Goal: Check status: Check status

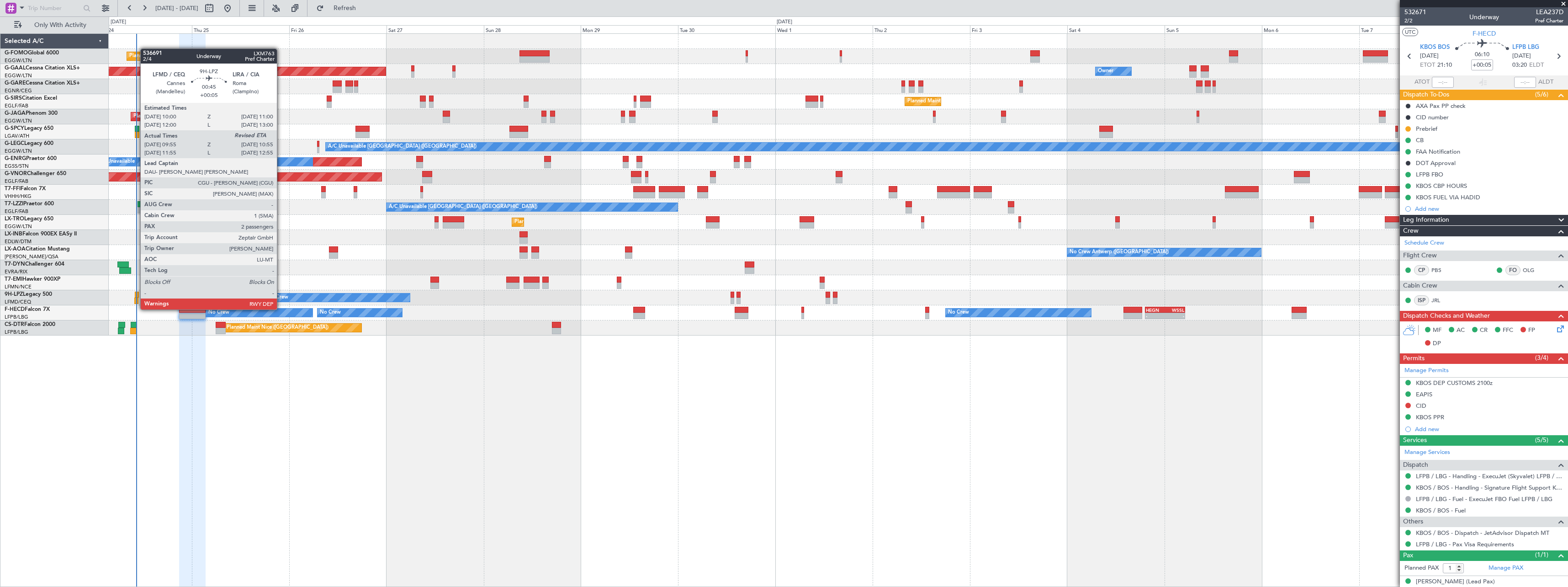
click at [136, 300] on div at bounding box center [136, 300] width 4 height 6
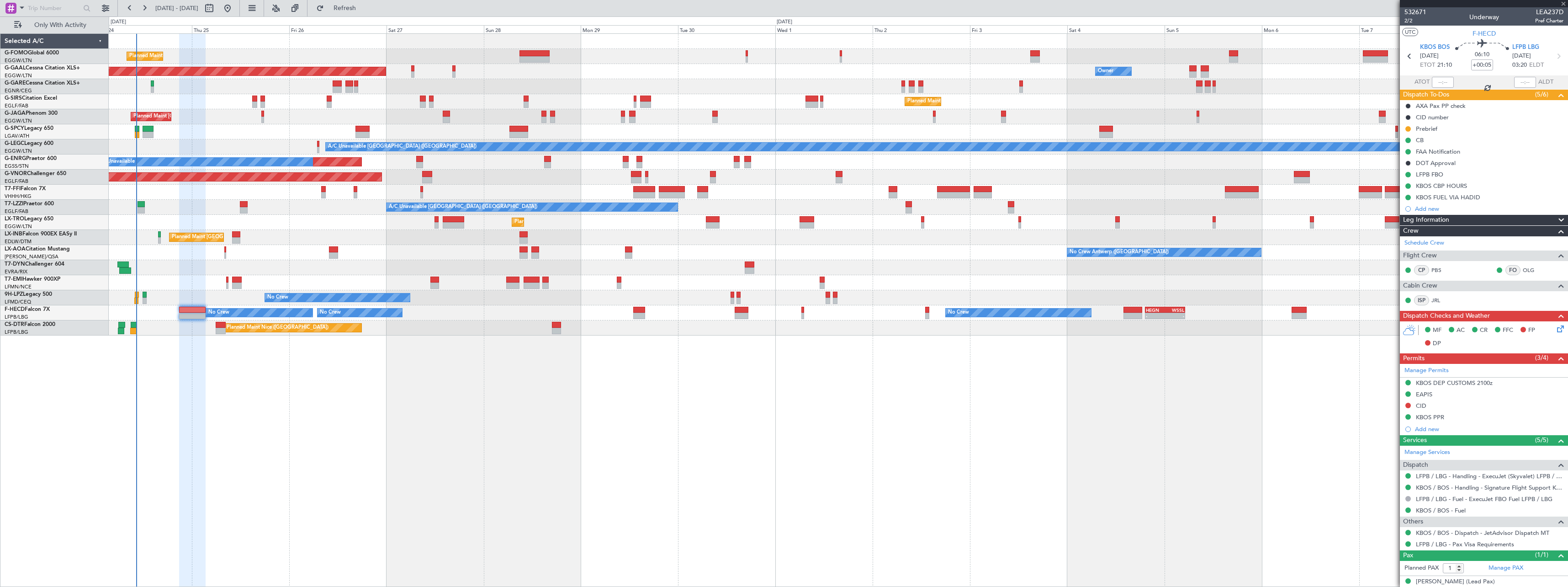
type input "10:05"
type input "2"
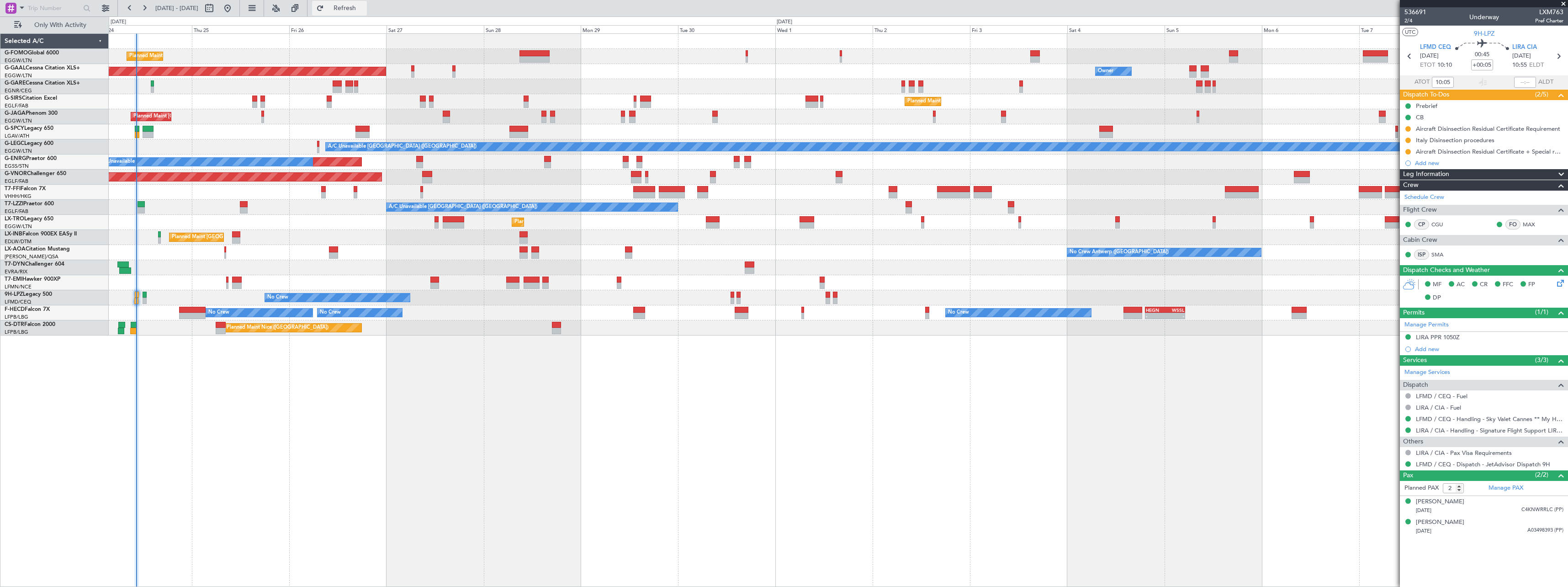
click at [367, 13] on button "Refresh" at bounding box center [340, 8] width 55 height 15
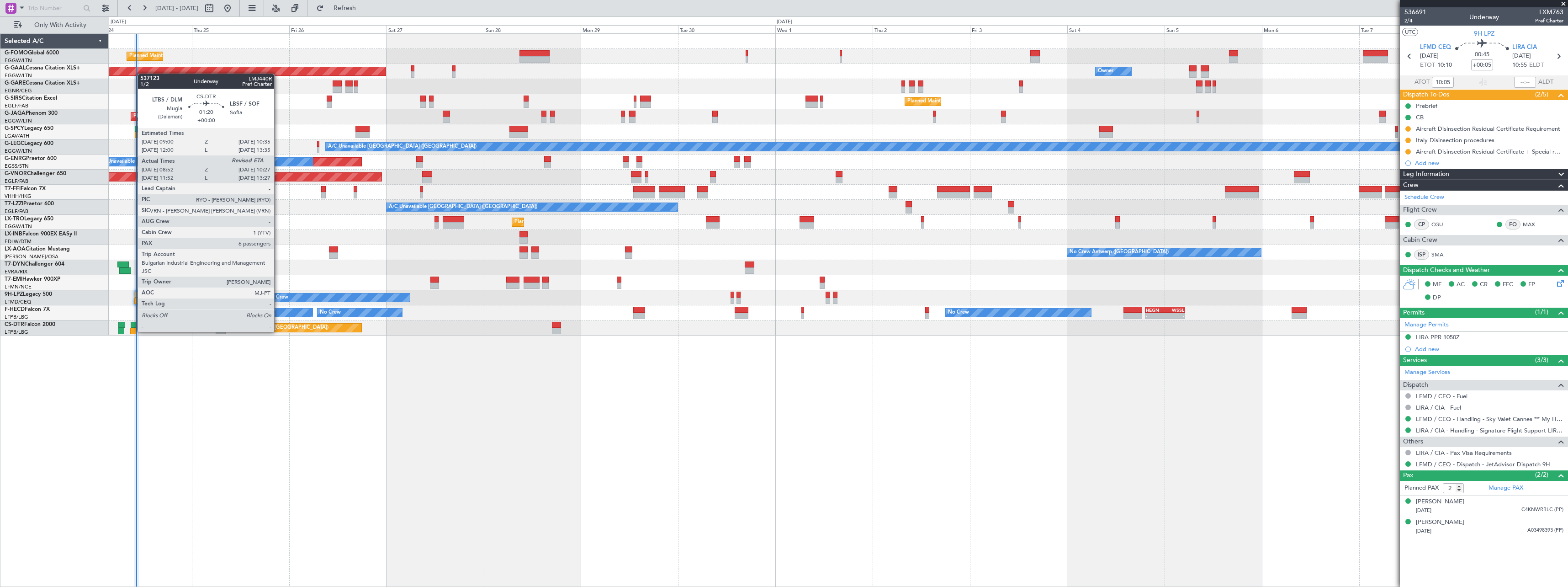
click at [133, 331] on div at bounding box center [134, 330] width 7 height 6
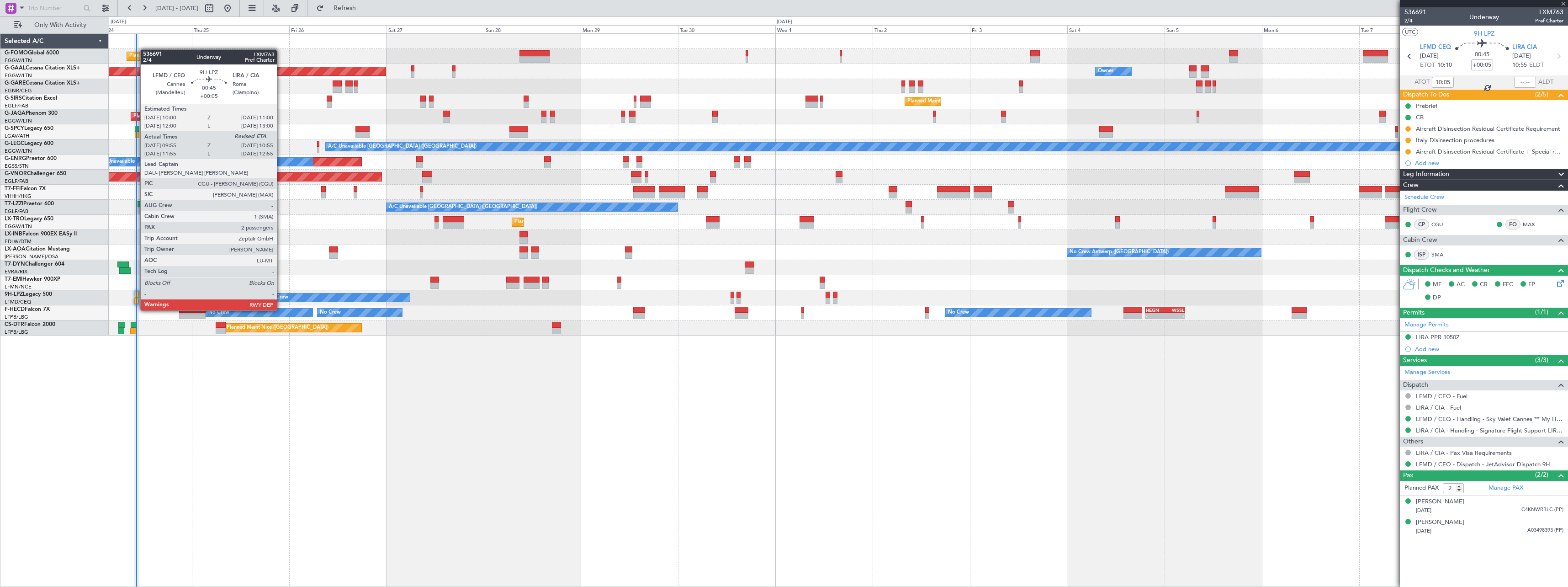
type input "09:02"
type input "6"
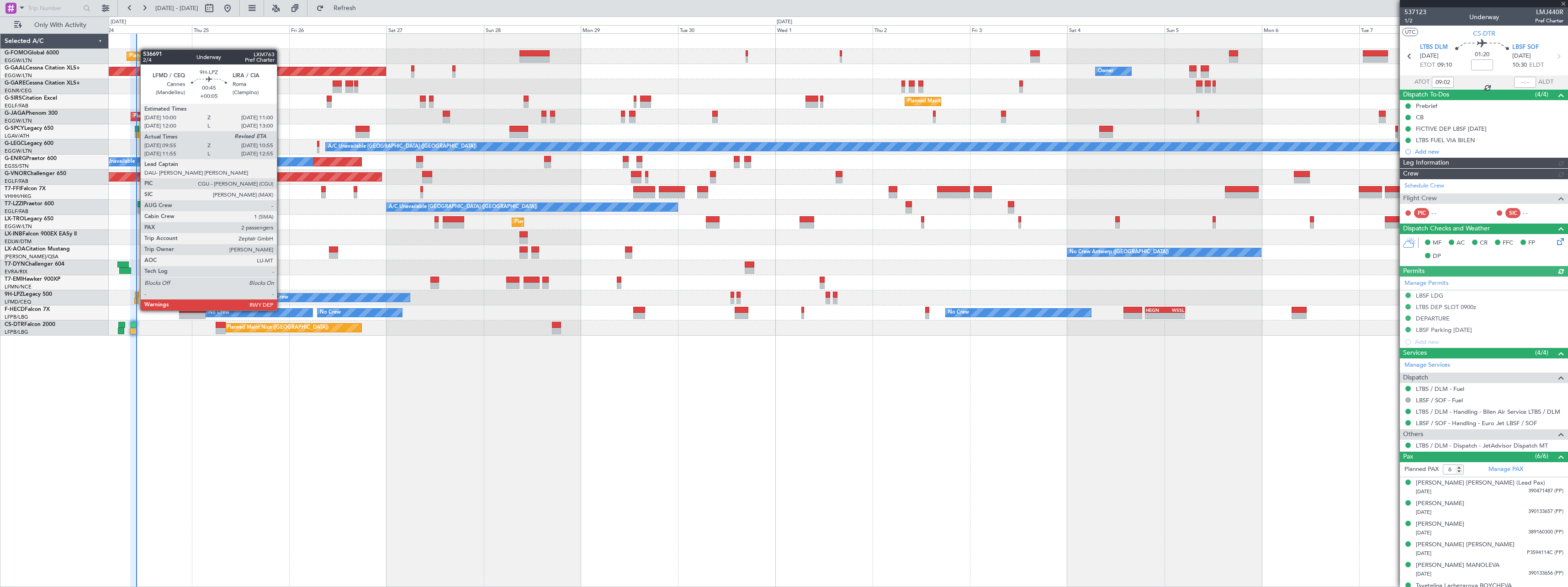
click at [136, 301] on div at bounding box center [136, 300] width 4 height 6
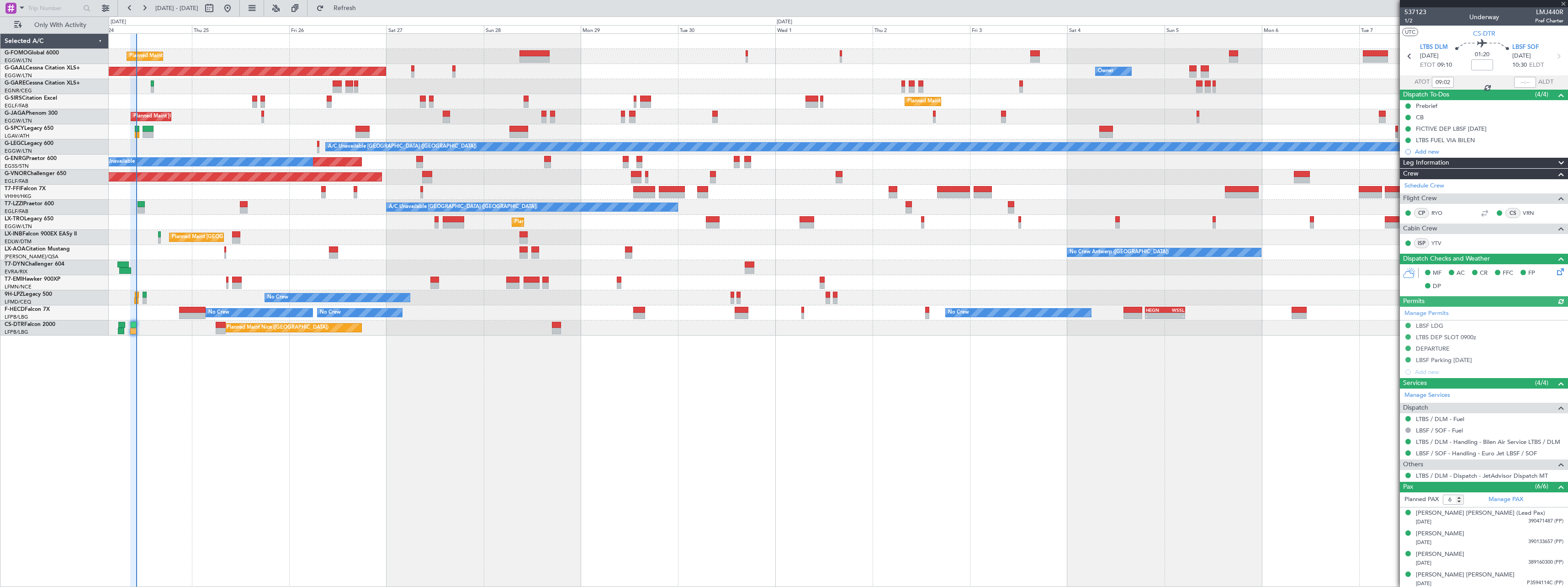
type input "+00:05"
type input "10:05"
type input "2"
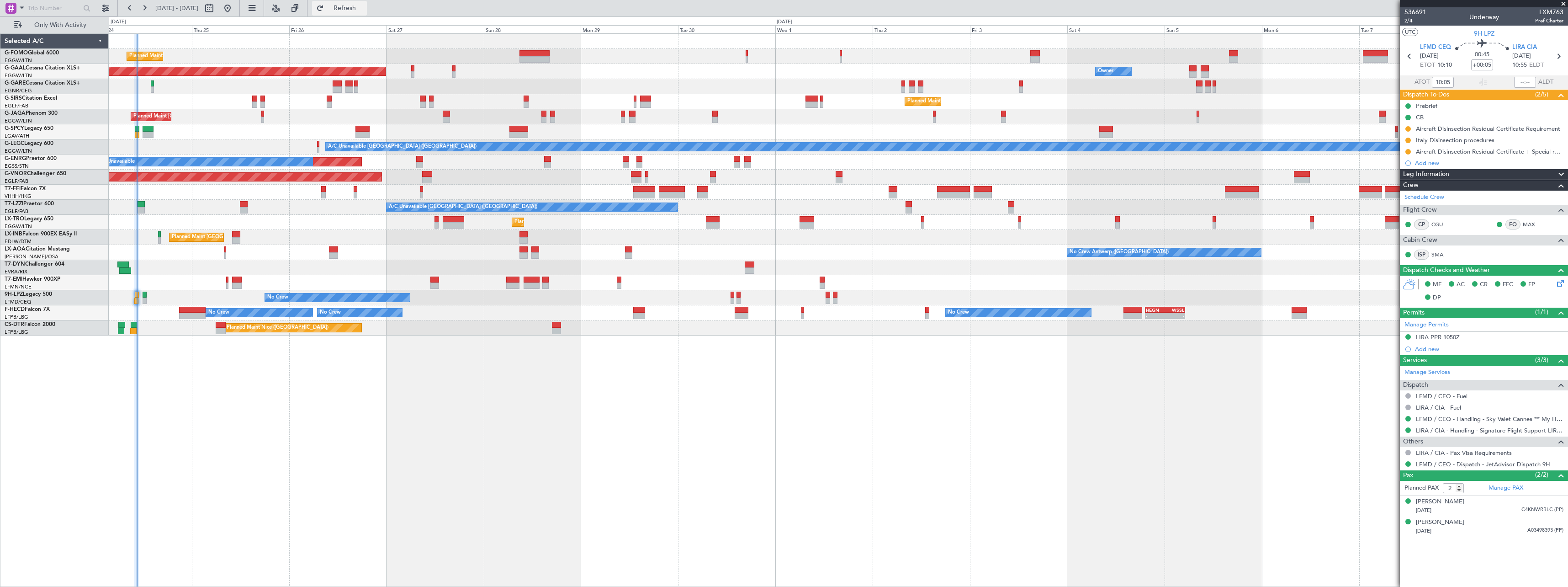
click at [365, 9] on span "Refresh" at bounding box center [344, 8] width 38 height 6
click at [365, 7] on span "Refresh" at bounding box center [344, 8] width 38 height 6
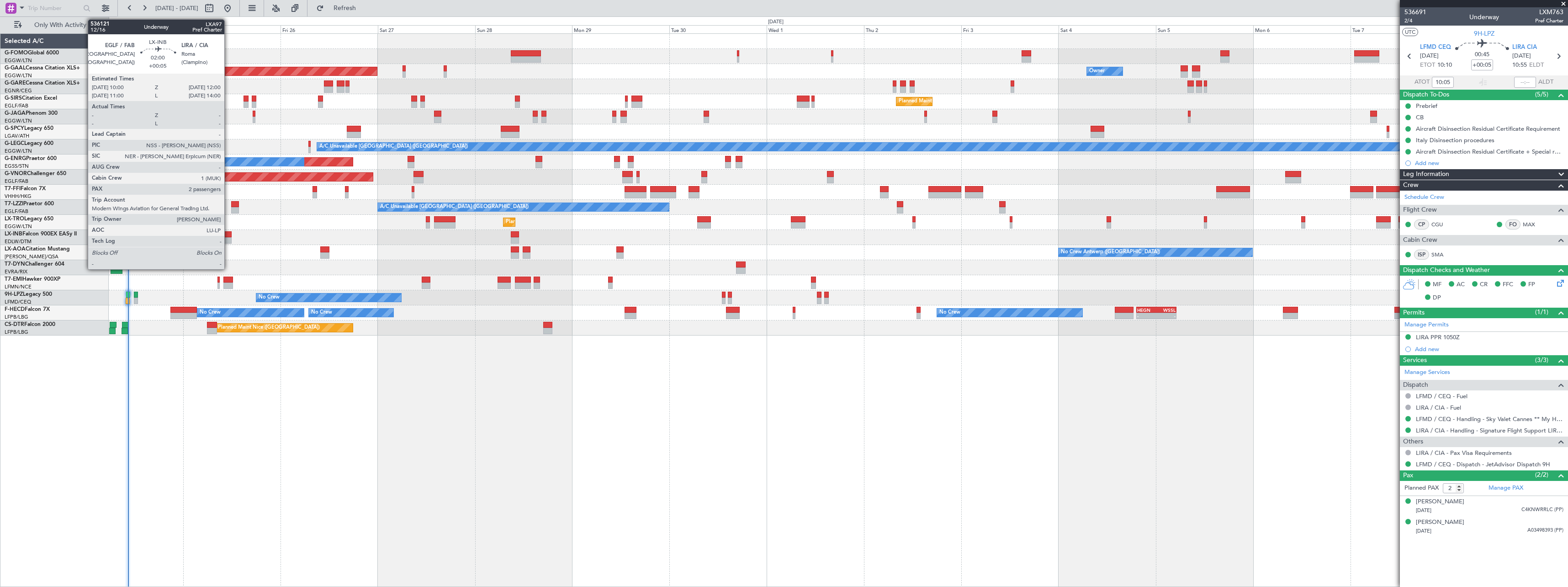
click at [229, 234] on div at bounding box center [227, 234] width 8 height 6
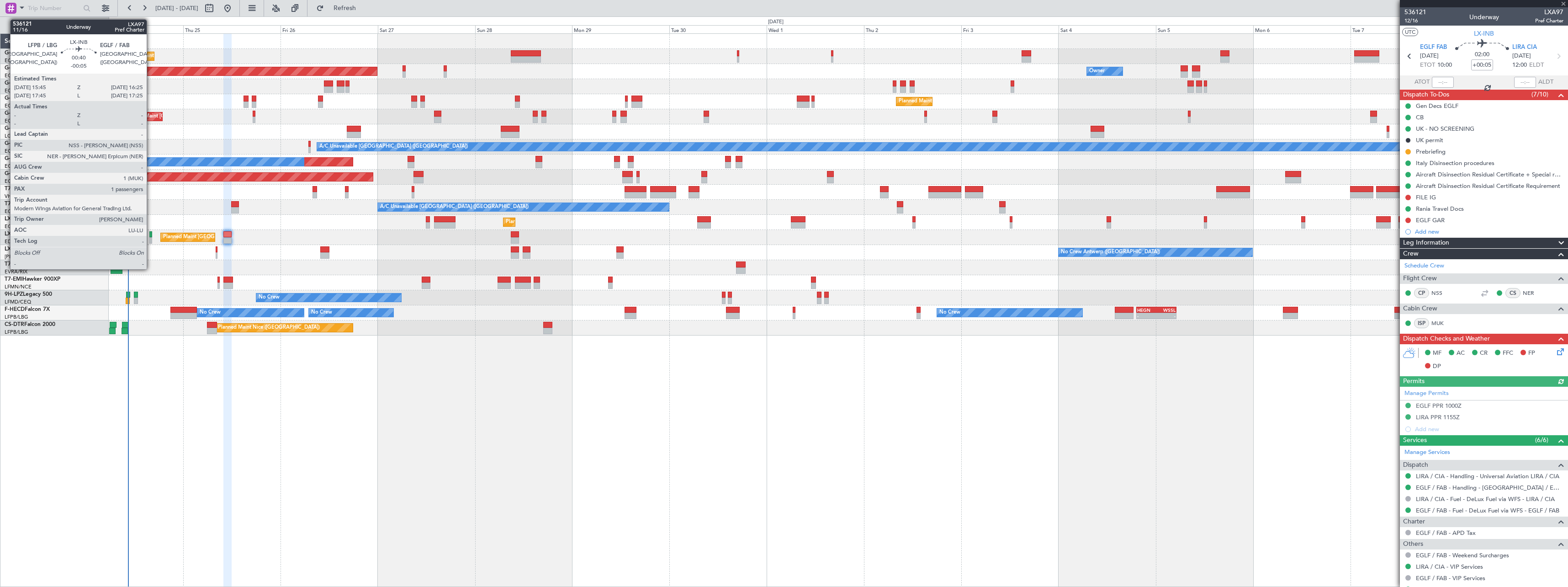
click at [151, 237] on div at bounding box center [150, 234] width 3 height 6
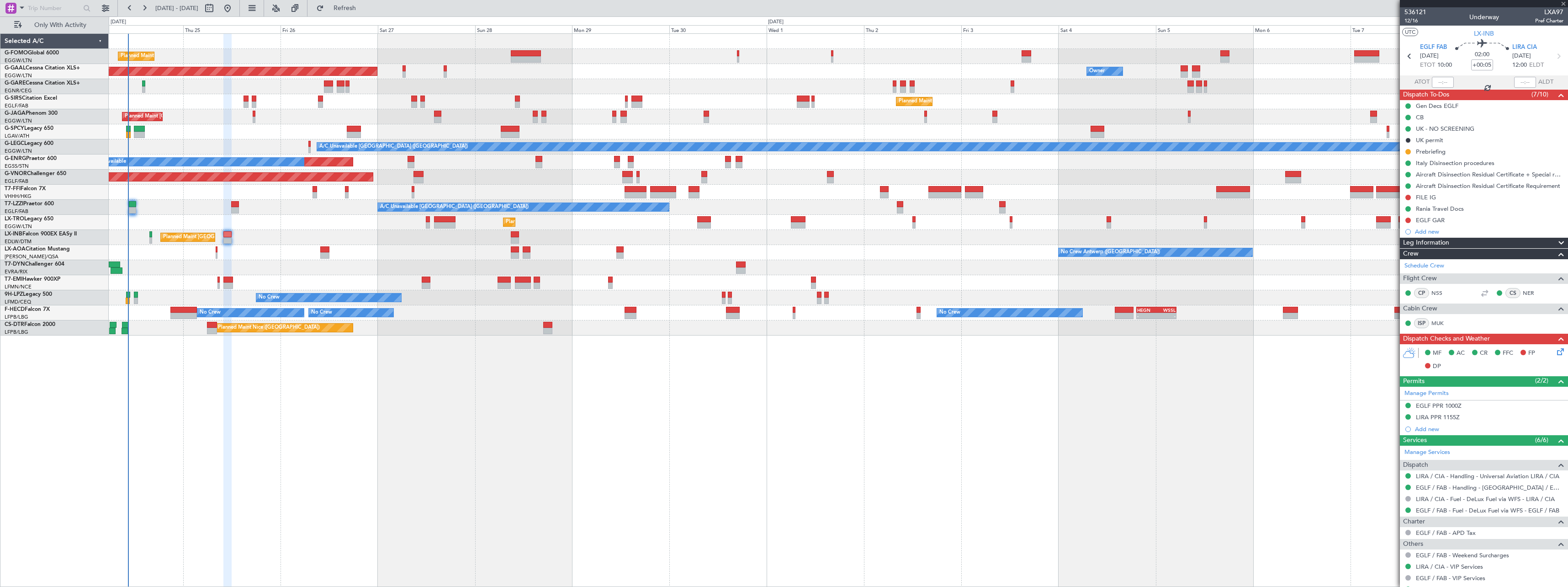
type input "-00:05"
type input "1"
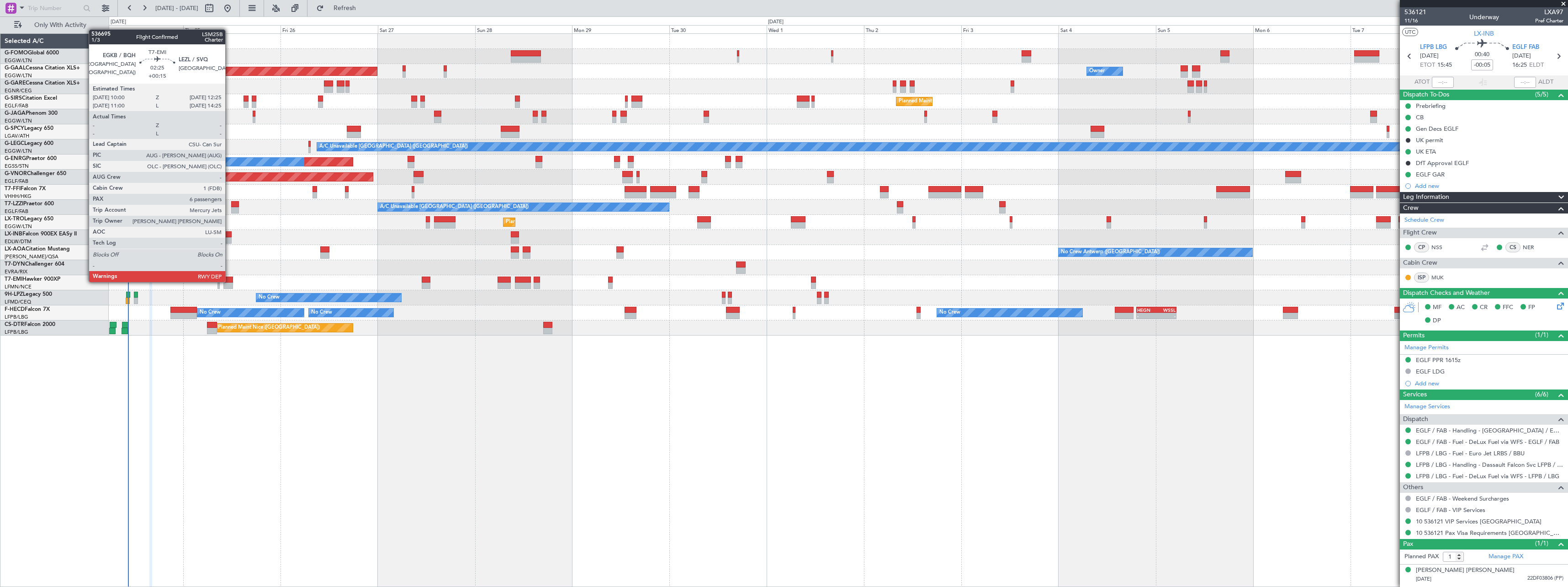
click at [230, 281] on div at bounding box center [228, 279] width 10 height 6
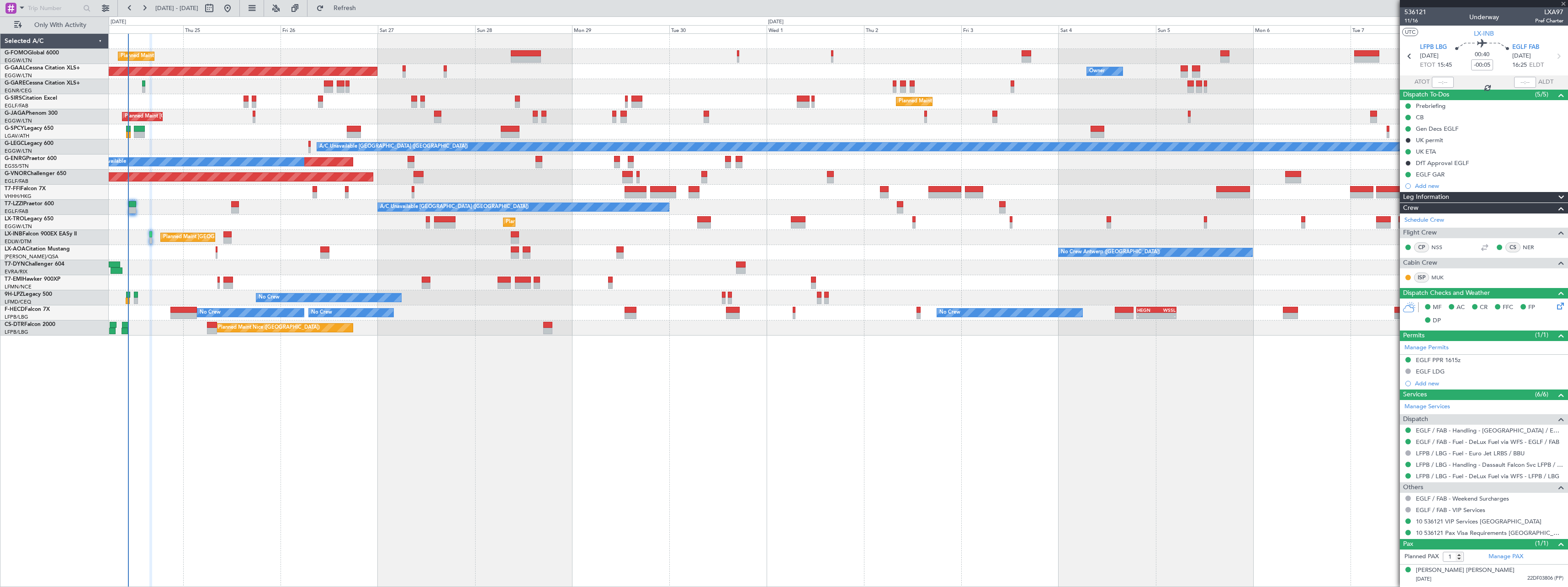
type input "+00:15"
type input "6"
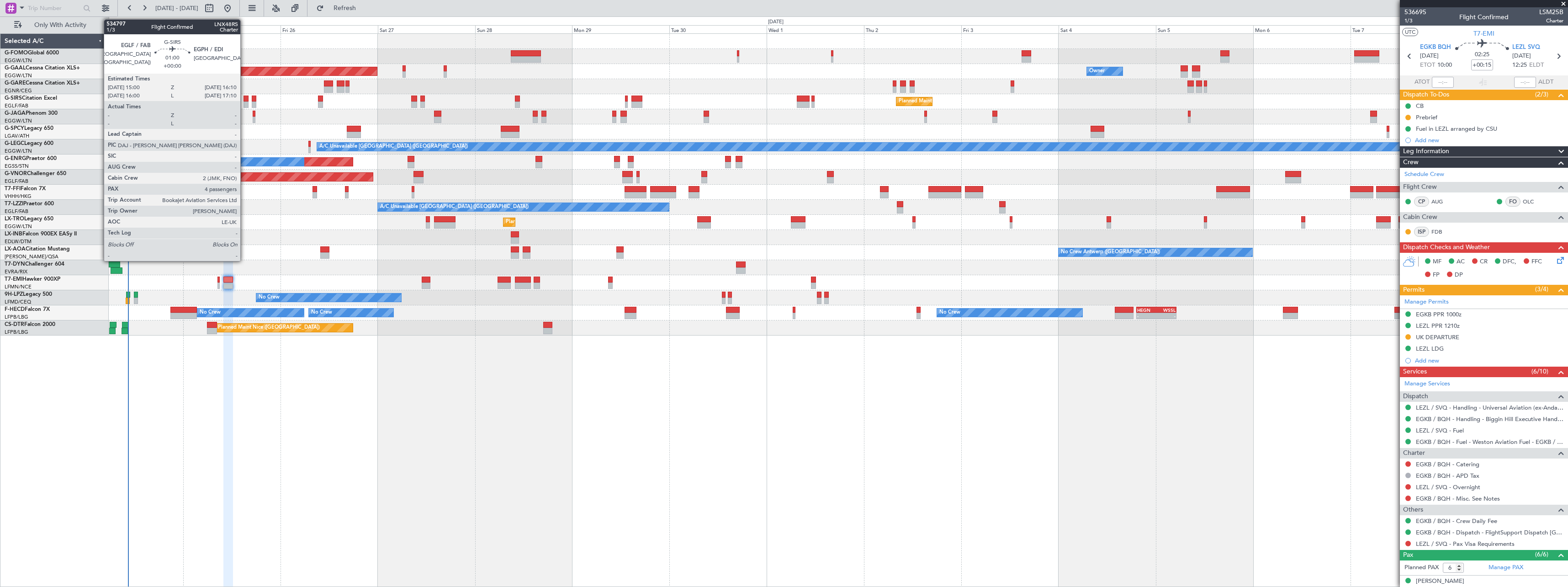
click at [245, 100] on div at bounding box center [246, 98] width 5 height 6
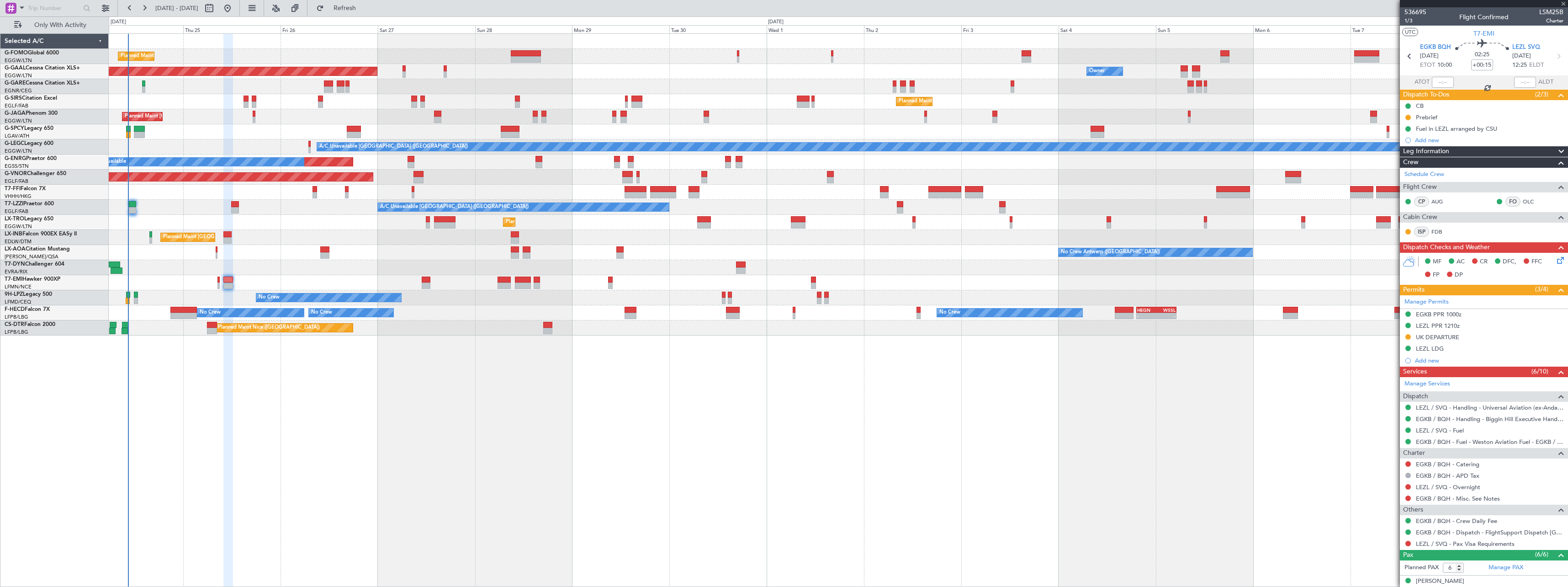
type input "4"
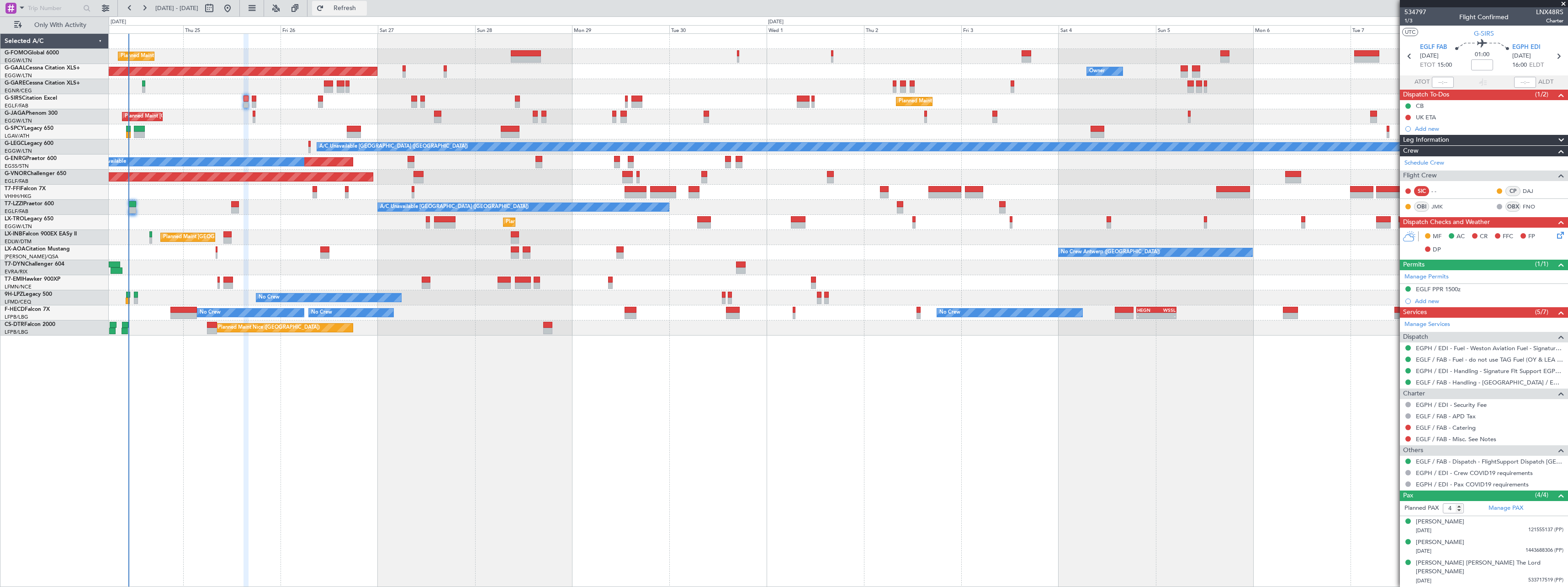
click at [365, 5] on span "Refresh" at bounding box center [344, 8] width 38 height 6
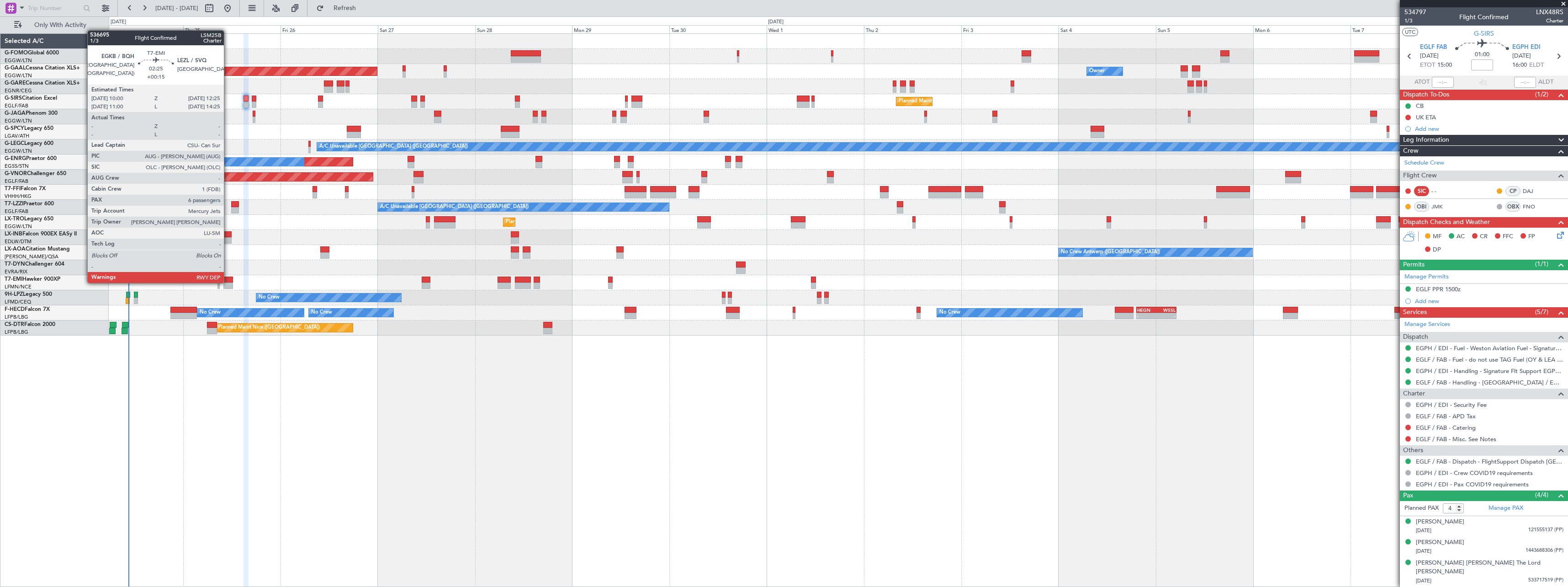
click at [228, 282] on div at bounding box center [228, 279] width 10 height 6
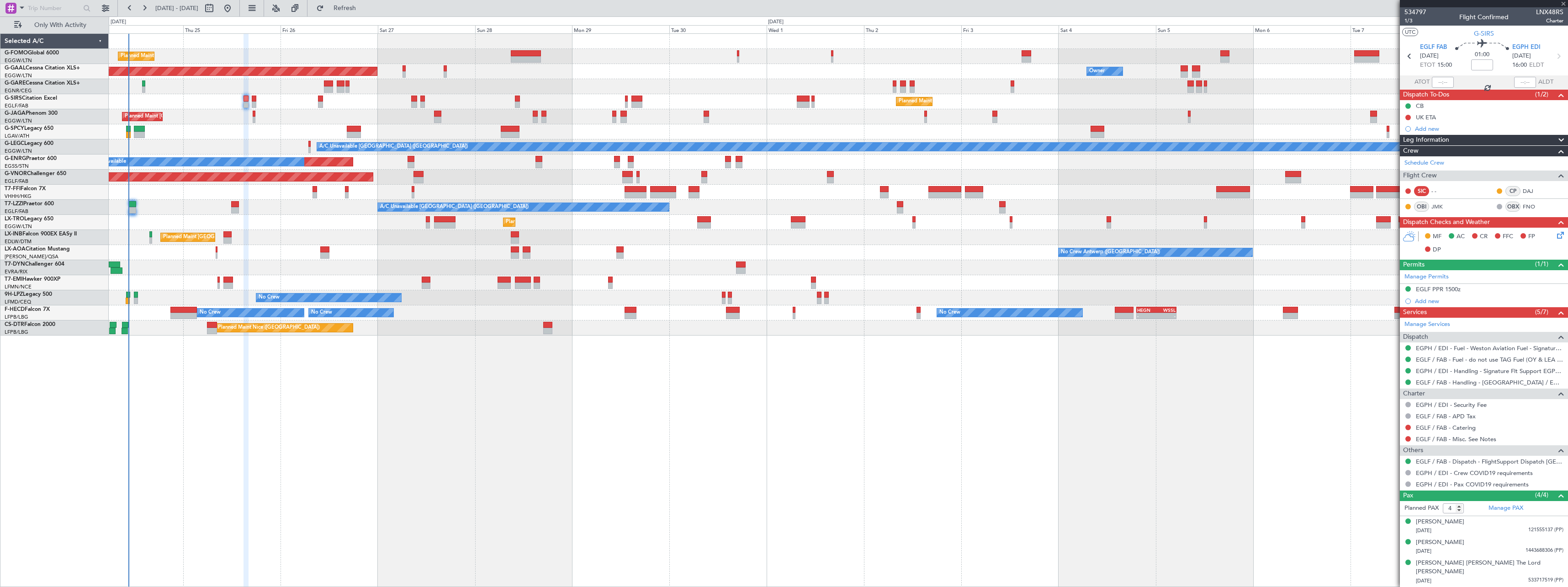
type input "+00:15"
type input "6"
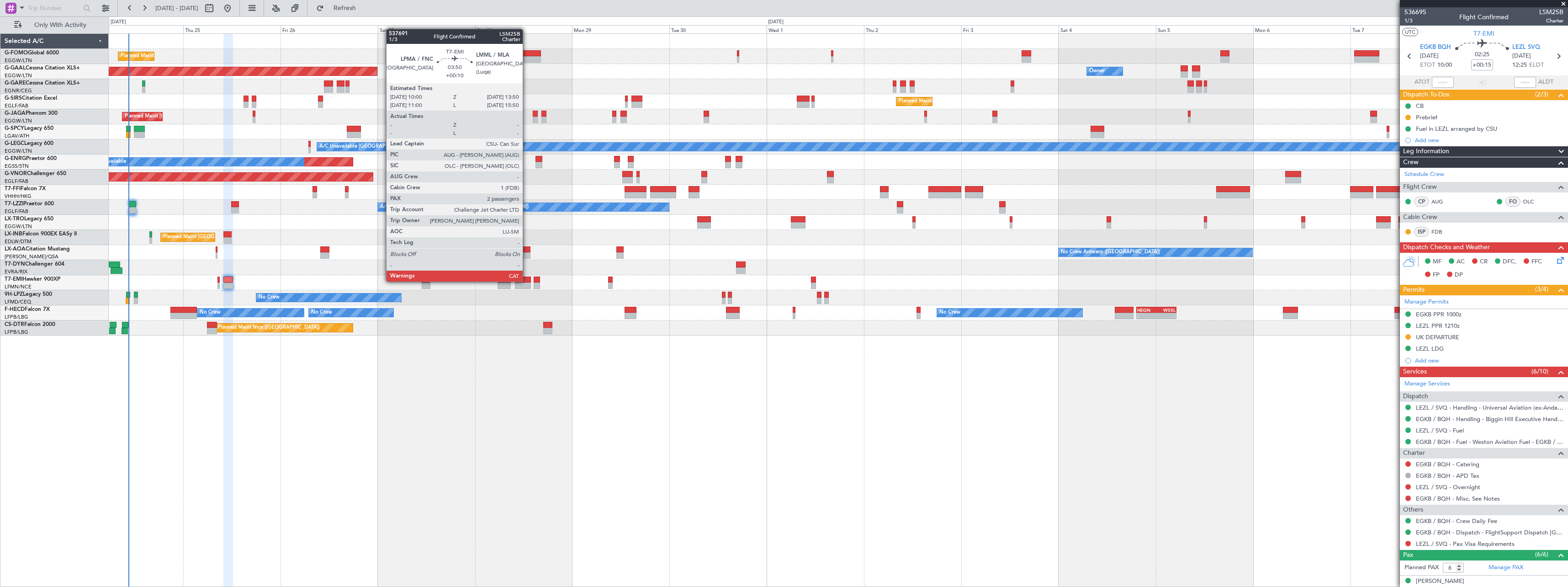
click at [527, 281] on div at bounding box center [523, 279] width 16 height 6
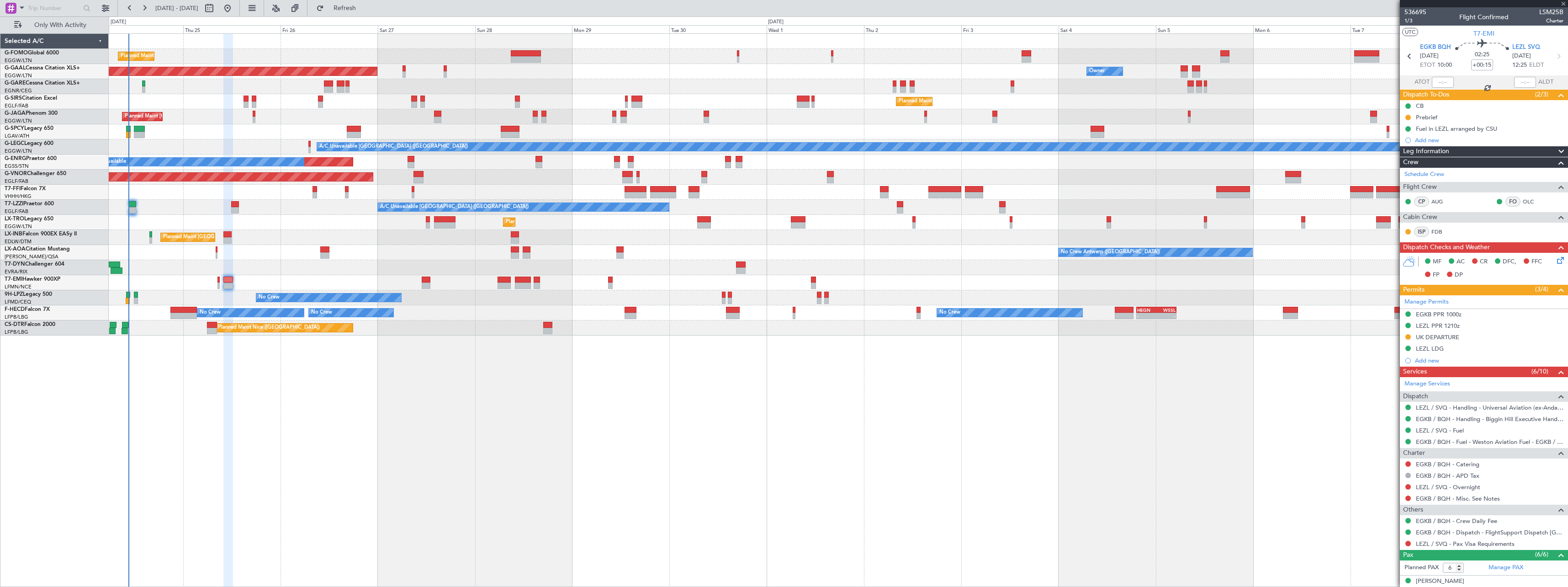
type input "+00:10"
type input "2"
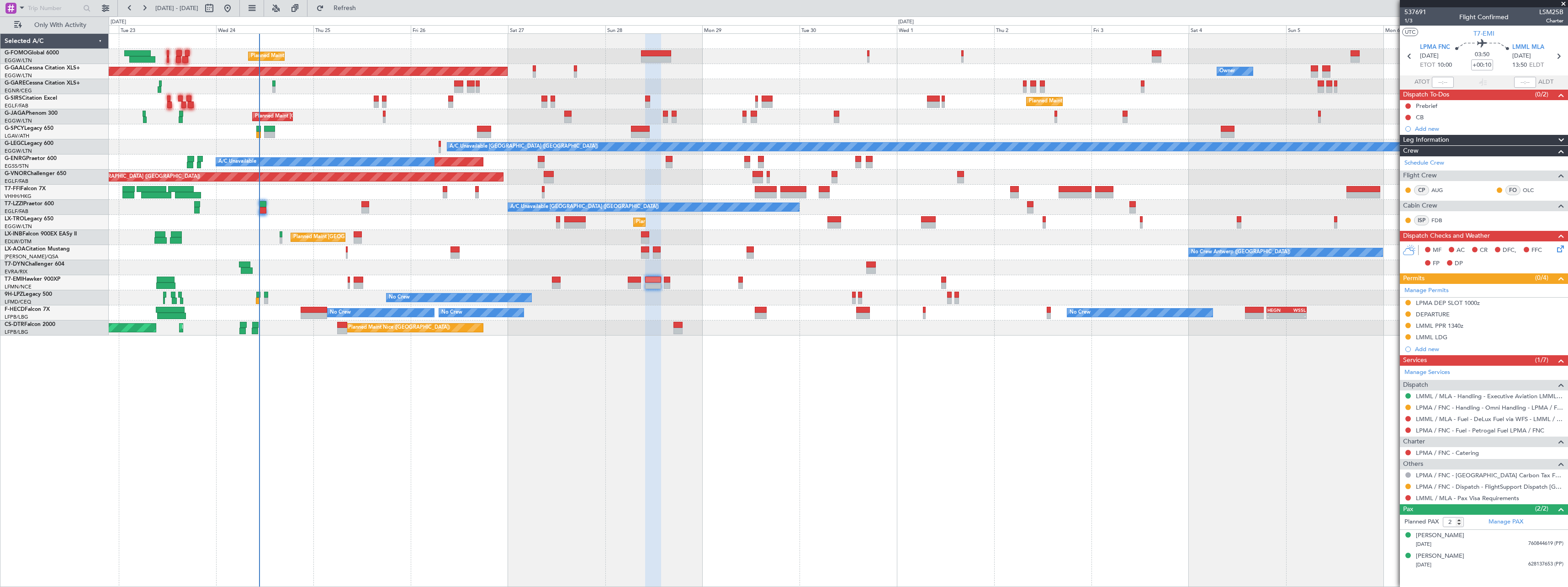
click at [340, 415] on div "Planned Maint [GEOGRAPHIC_DATA] ([GEOGRAPHIC_DATA]) Planned [GEOGRAPHIC_DATA] O…" at bounding box center [838, 310] width 1459 height 553
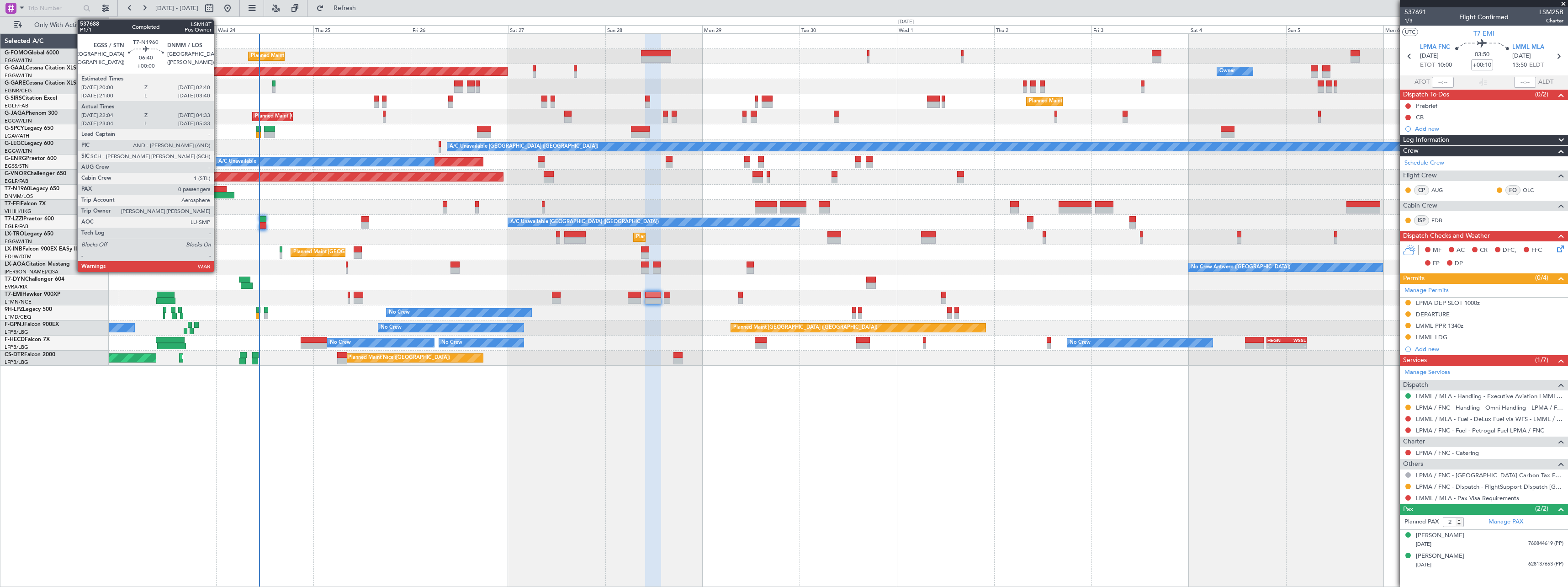
click at [218, 190] on div at bounding box center [213, 189] width 27 height 6
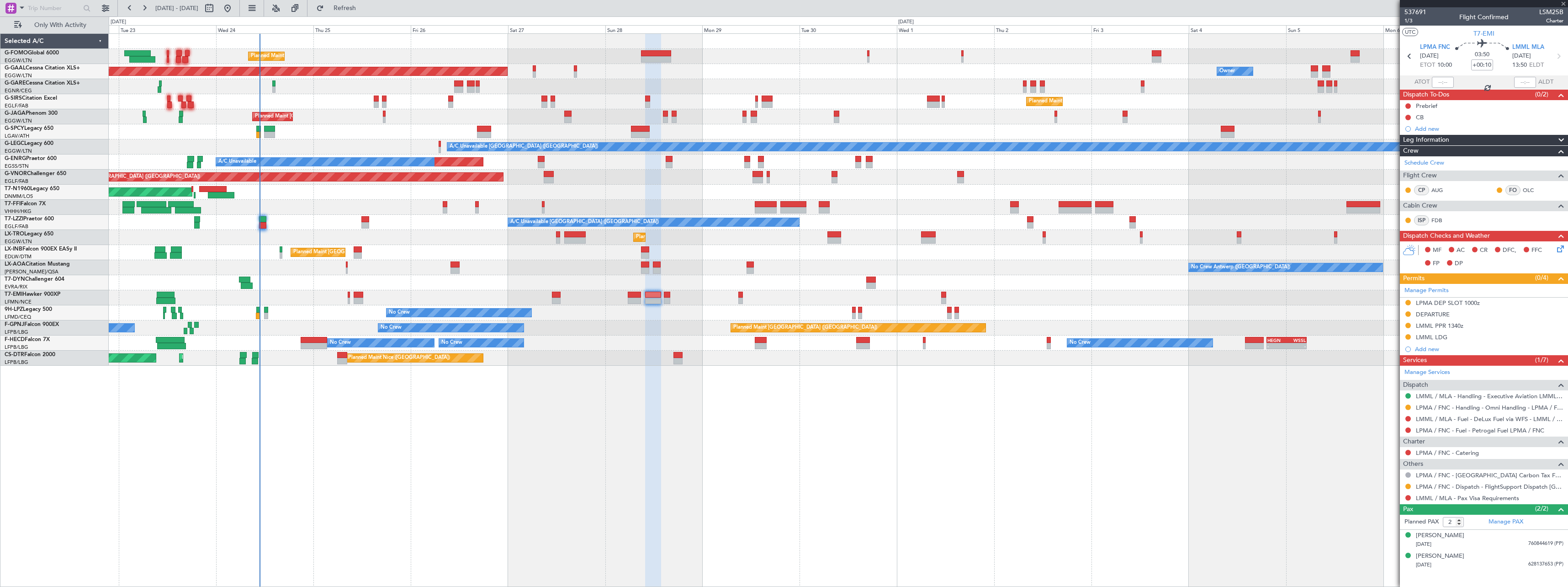
type input "22:04"
type input "04:33"
type input "0"
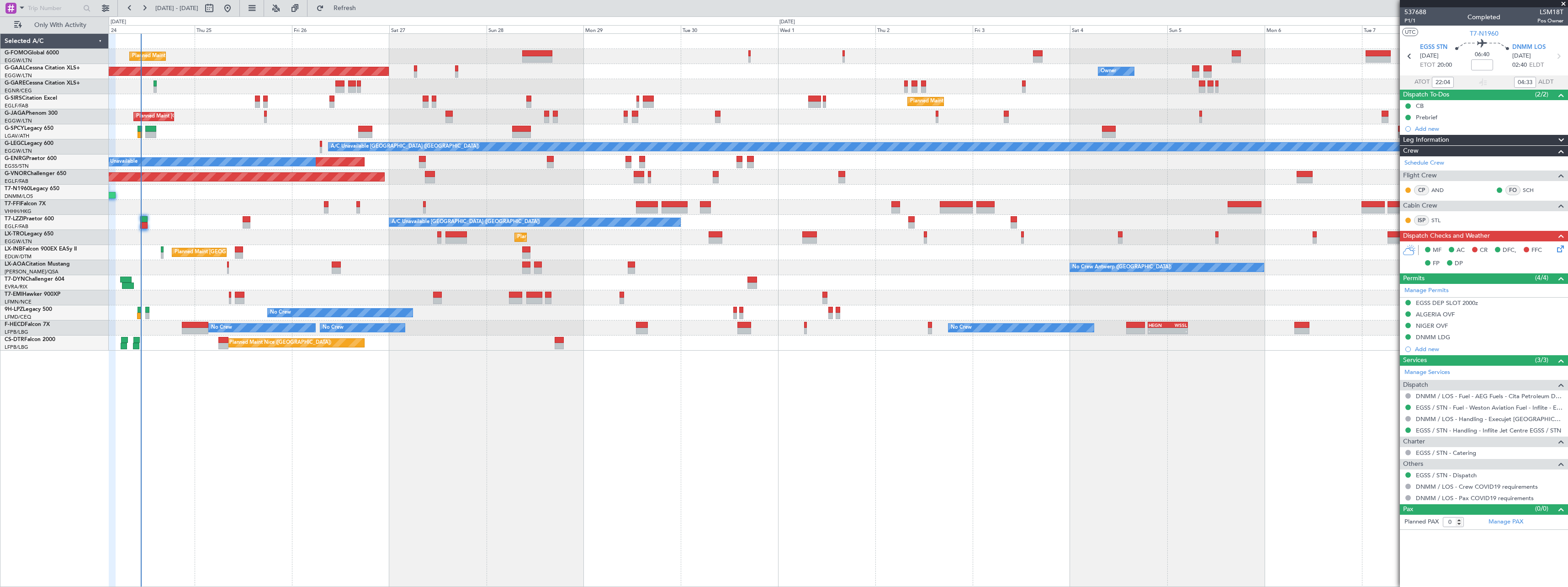
click at [257, 416] on div "Planned Maint [GEOGRAPHIC_DATA] ([GEOGRAPHIC_DATA]) Planned [GEOGRAPHIC_DATA] O…" at bounding box center [838, 310] width 1459 height 553
